Goal: Find specific page/section: Find specific page/section

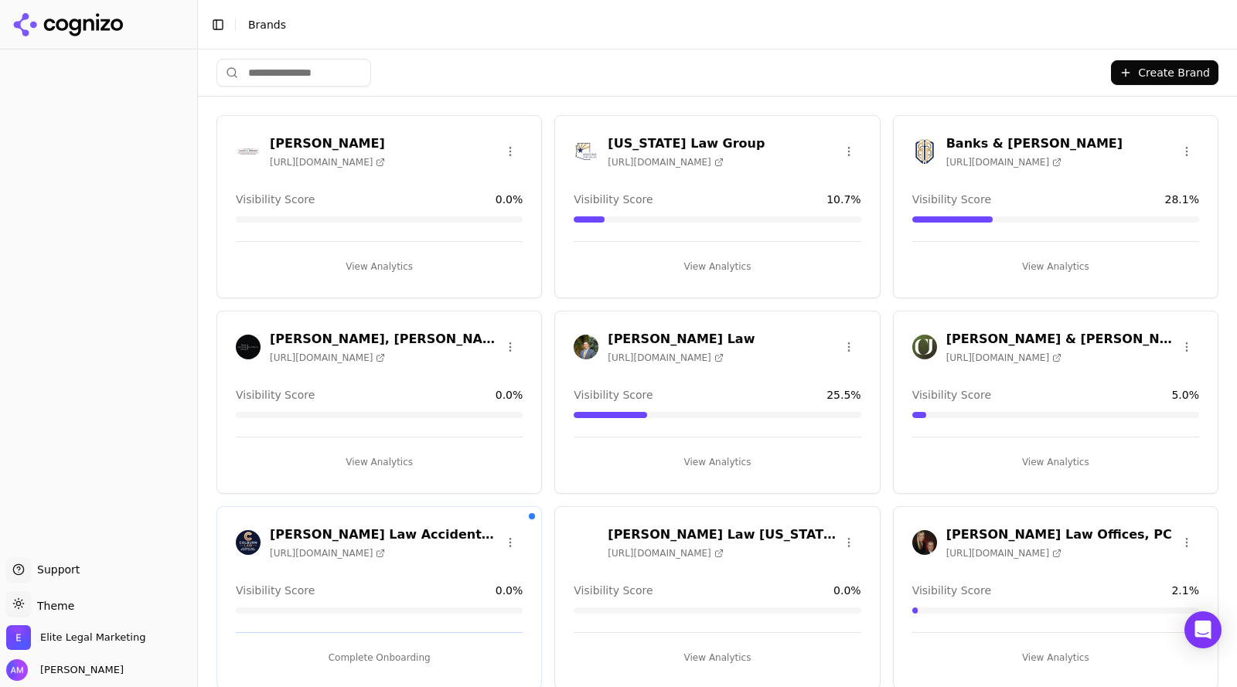
click at [953, 152] on div "Banks & Brower https://banksbrower.com" at bounding box center [1035, 152] width 176 height 34
click at [923, 153] on img at bounding box center [924, 151] width 25 height 25
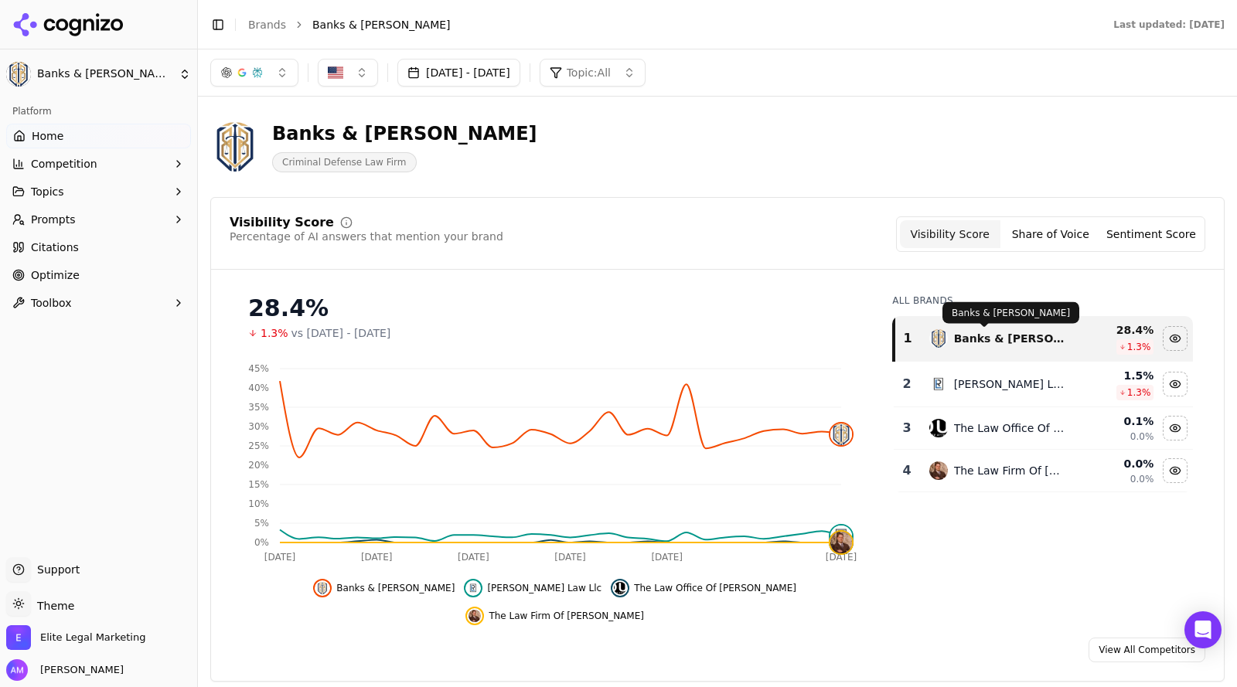
click at [972, 333] on div "Banks & Brower" at bounding box center [1009, 338] width 111 height 15
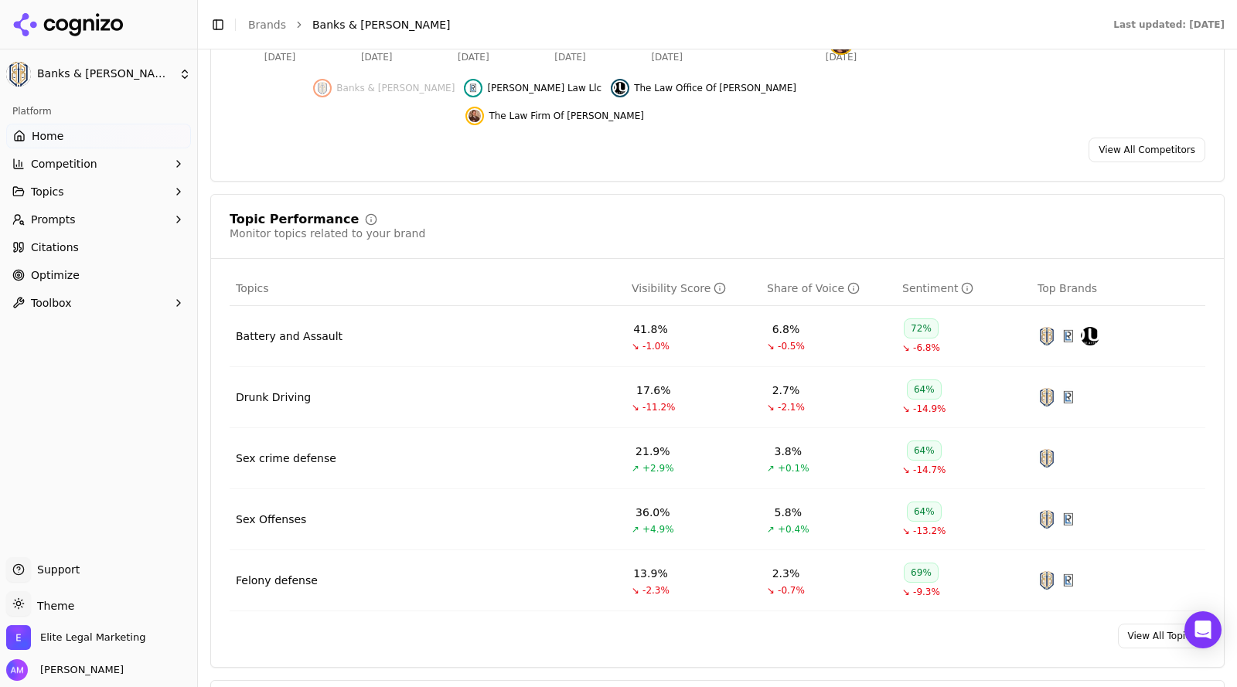
scroll to position [565, 0]
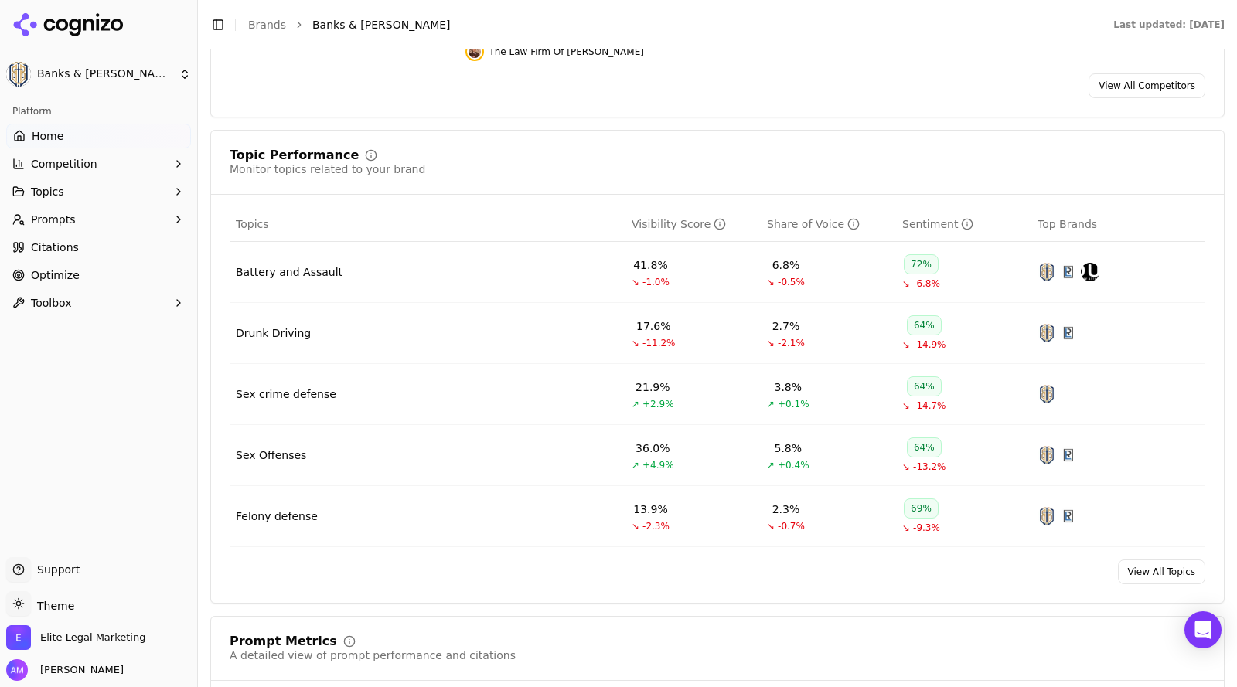
drag, startPoint x: 1224, startPoint y: 217, endPoint x: 1211, endPoint y: 152, distance: 67.0
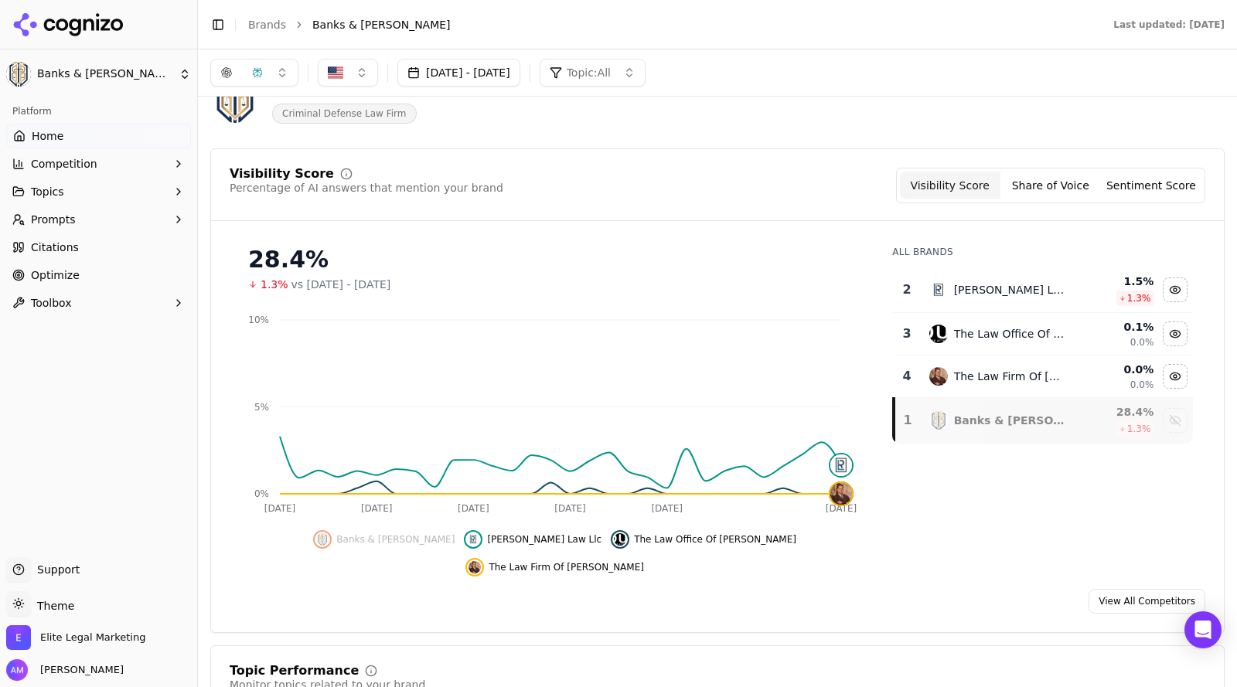
scroll to position [0, 0]
